Goal: Browse casually

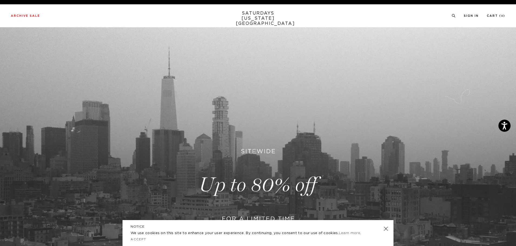
click at [387, 230] on link at bounding box center [386, 229] width 8 height 8
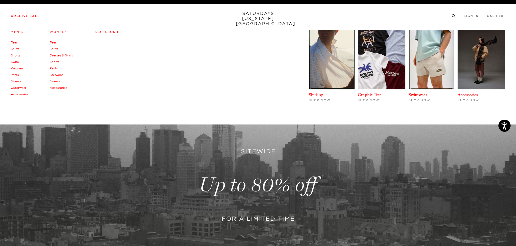
click at [18, 32] on link "Men's" at bounding box center [17, 32] width 12 height 4
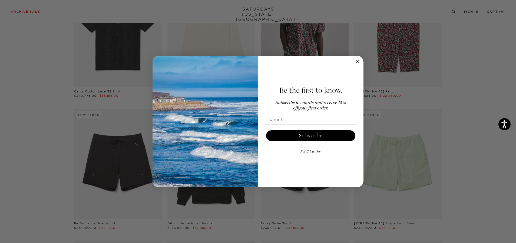
scroll to position [378, 0]
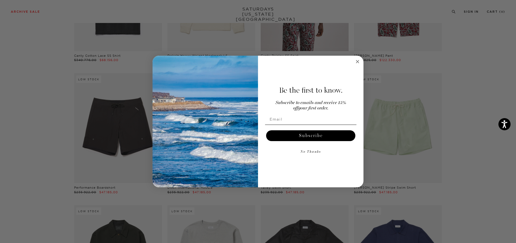
click at [312, 155] on button "No Thanks" at bounding box center [310, 152] width 91 height 11
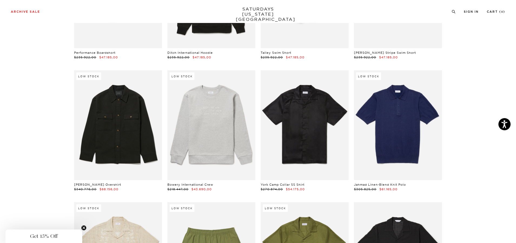
scroll to position [514, 0]
